Goal: Task Accomplishment & Management: Use online tool/utility

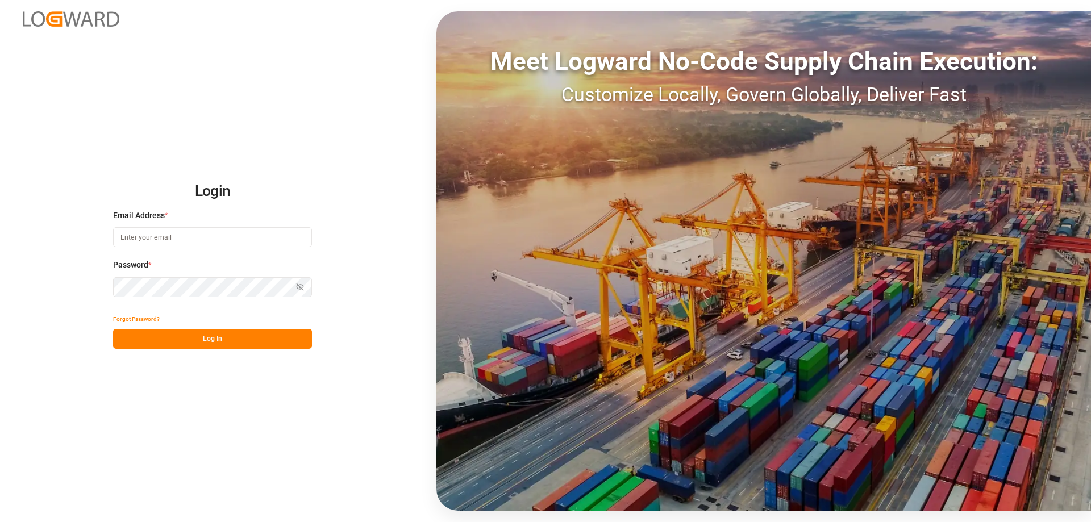
click at [168, 240] on input at bounding box center [212, 237] width 199 height 20
paste input "[PERSON_NAME][EMAIL_ADDRESS][PERSON_NAME][DOMAIN_NAME]"
click at [223, 339] on button "Log In" at bounding box center [212, 339] width 199 height 20
drag, startPoint x: 255, startPoint y: 237, endPoint x: 112, endPoint y: 211, distance: 145.0
click at [112, 211] on div "Login Email Address * [PERSON_NAME][EMAIL_ADDRESS][PERSON_NAME][DOMAIN_NAME] Pa…" at bounding box center [545, 261] width 1091 height 522
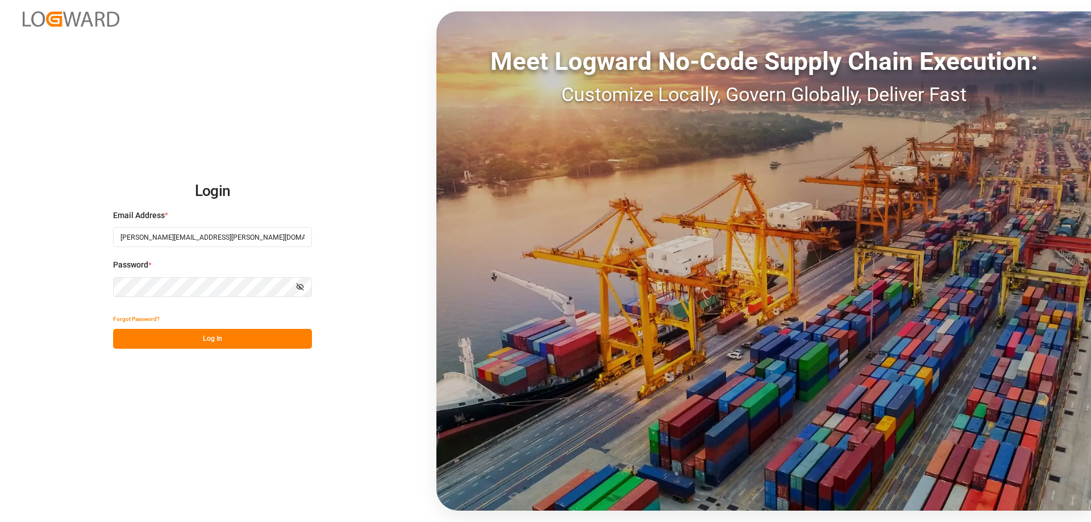
paste input "dispo-benelux@nosta"
type input "[EMAIL_ADDRESS][DOMAIN_NAME]"
click at [199, 344] on button "Log In" at bounding box center [212, 339] width 199 height 20
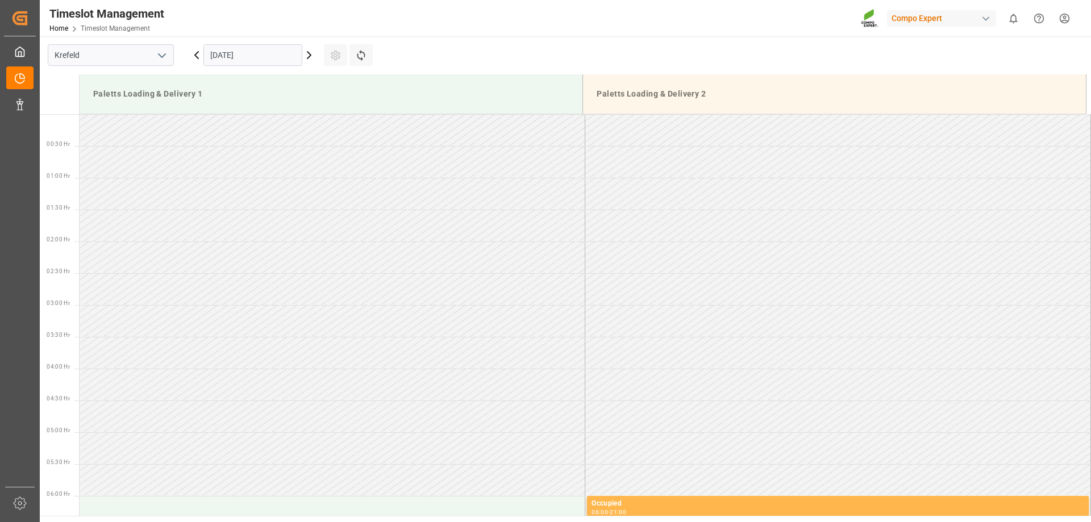
scroll to position [947, 0]
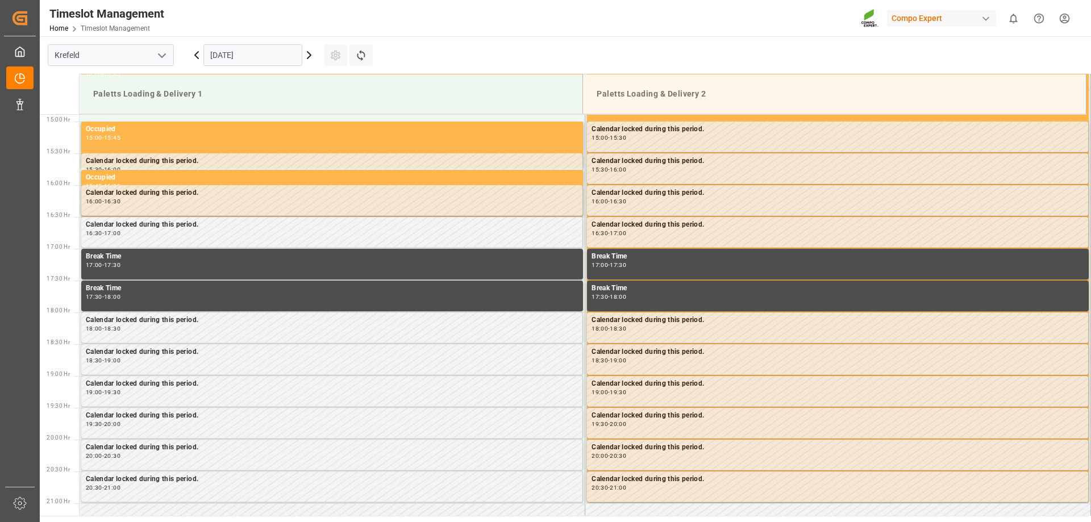
click at [309, 59] on icon at bounding box center [309, 55] width 14 height 14
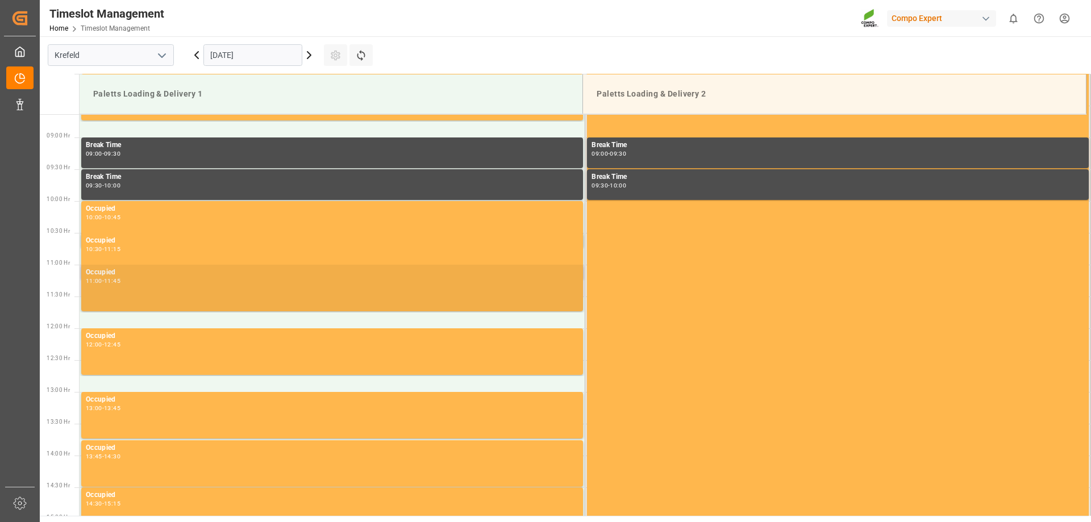
scroll to position [606, 0]
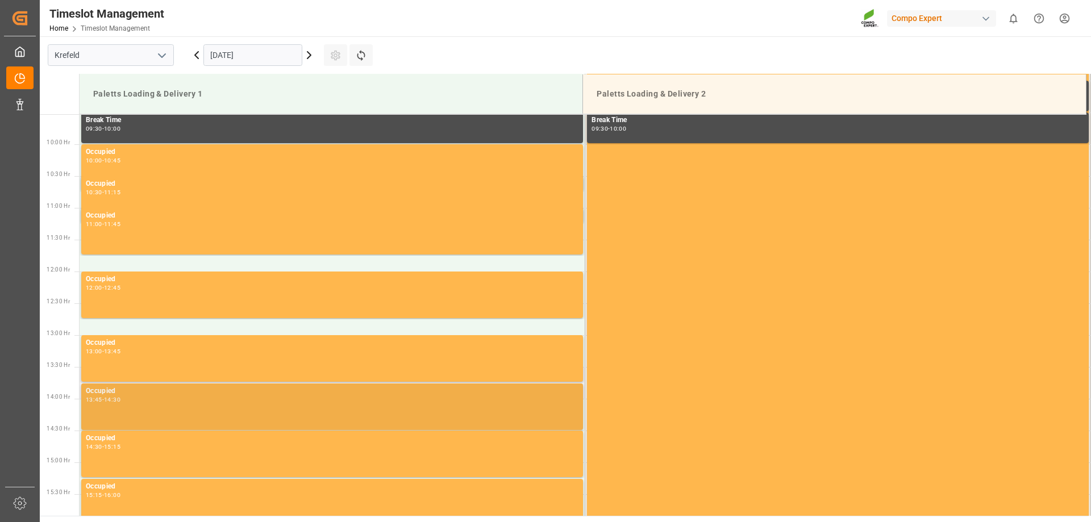
click at [288, 411] on div "Occupied 13:45 - 14:30" at bounding box center [332, 407] width 493 height 42
click at [293, 406] on div "Occupied 13:45 - 14:30" at bounding box center [332, 407] width 493 height 42
